Goal: Navigation & Orientation: Go to known website

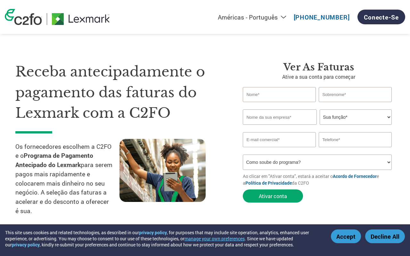
select select "pt"
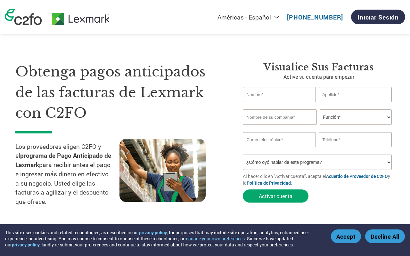
select select "es-MX"
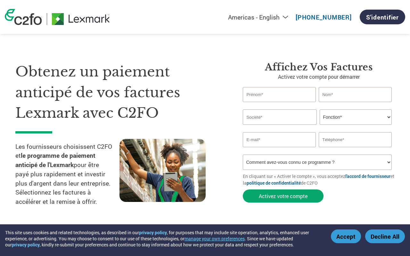
select select "fr-CA"
